Goal: Book appointment/travel/reservation

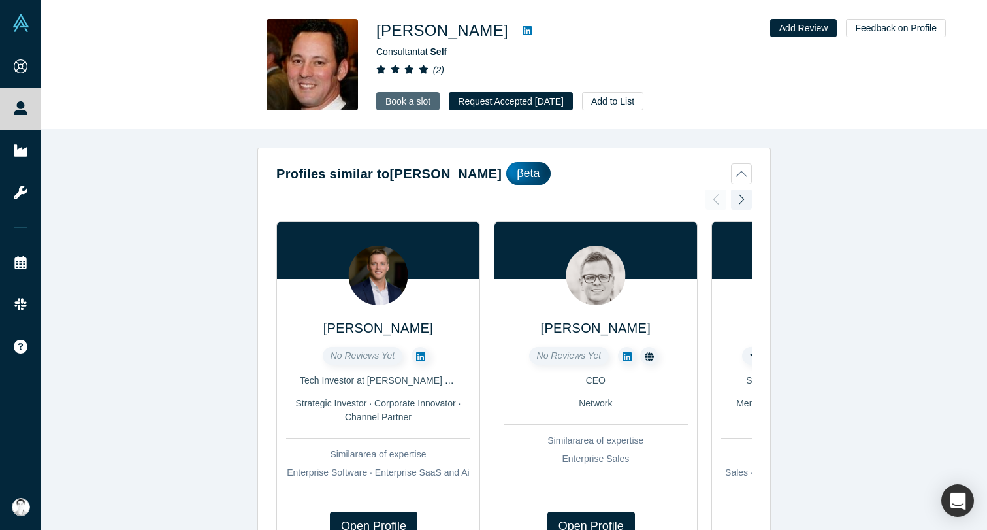
click at [407, 101] on link "Book a slot" at bounding box center [407, 101] width 63 height 18
